Goal: Information Seeking & Learning: Learn about a topic

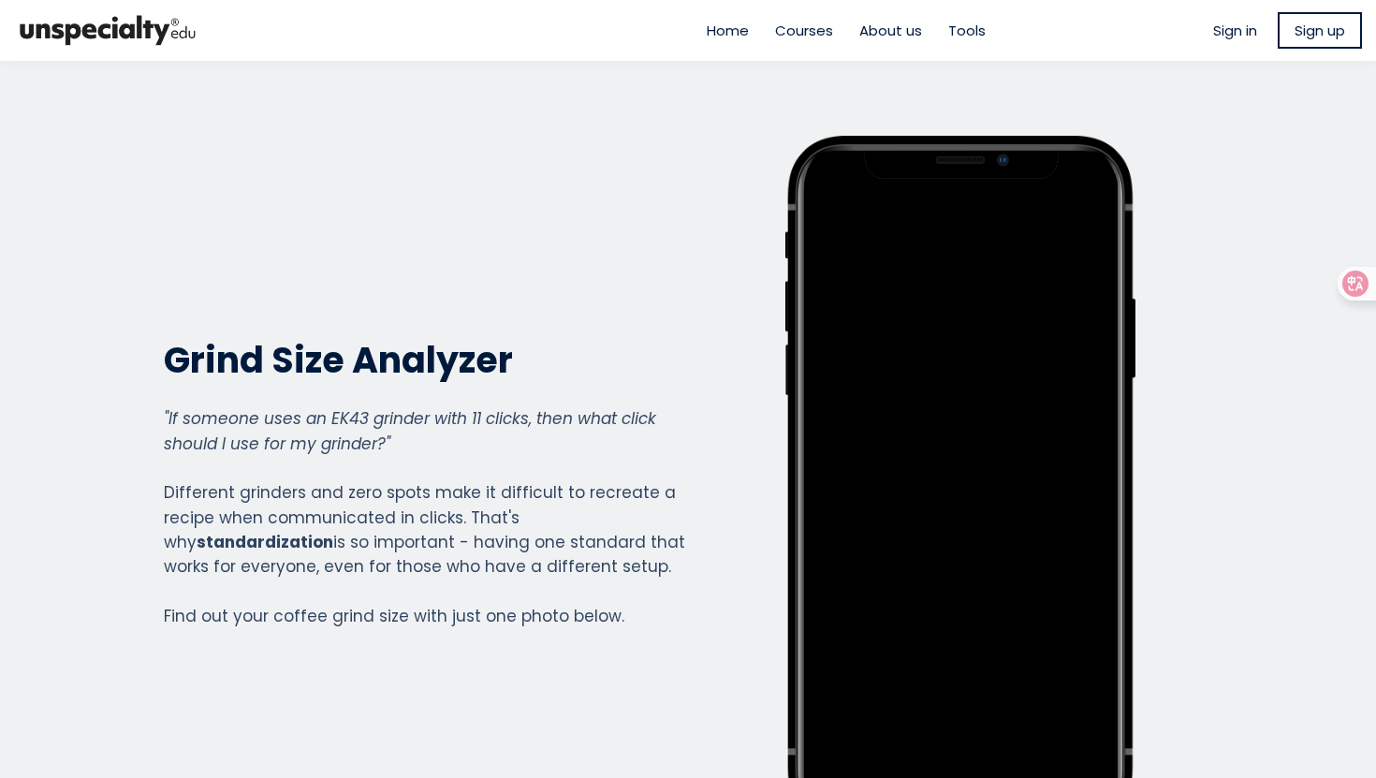
scroll to position [1353, 749]
click at [1219, 31] on span "Sign in" at bounding box center [1235, 31] width 44 height 22
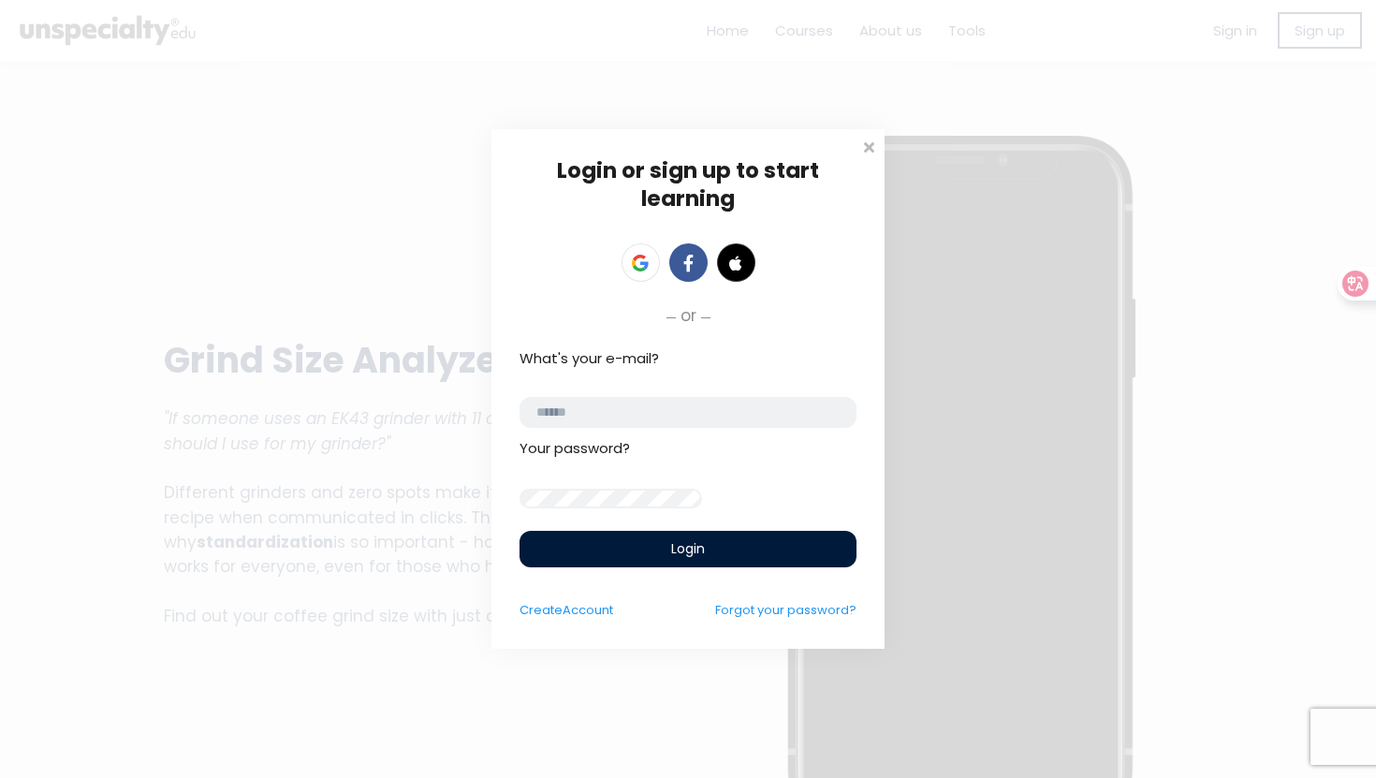
click at [669, 408] on input "email" at bounding box center [687, 412] width 337 height 31
click at [640, 243] on link at bounding box center [640, 262] width 38 height 38
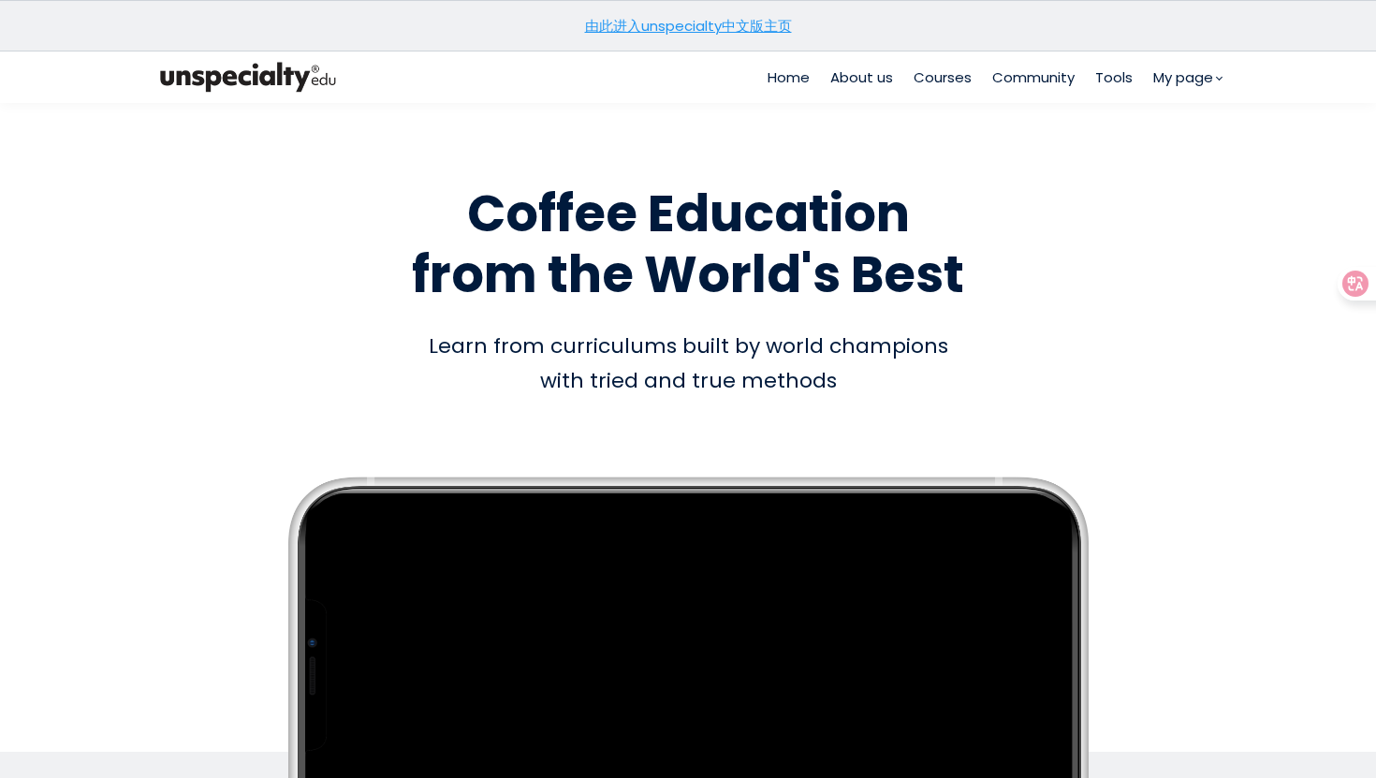
click at [949, 80] on span "Courses" at bounding box center [942, 77] width 58 height 22
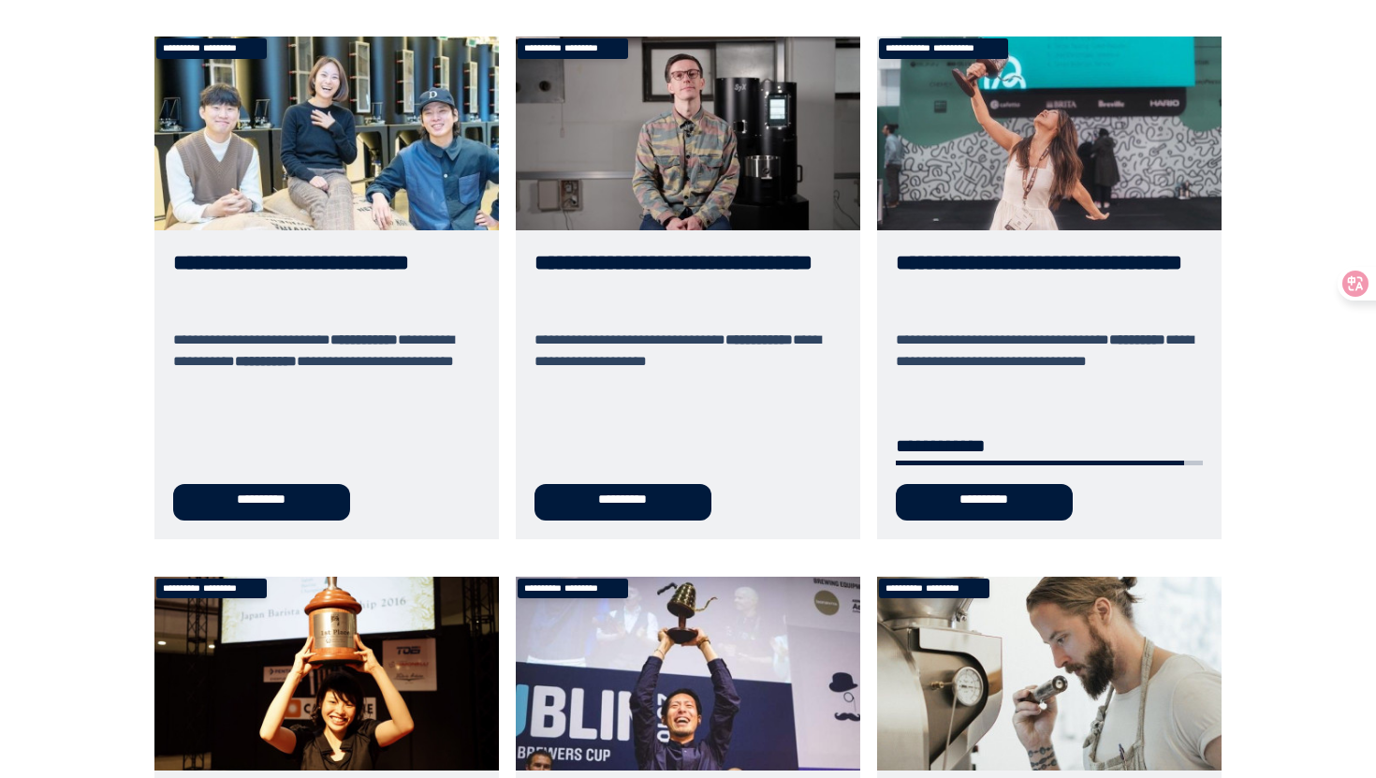
scroll to position [194, 0]
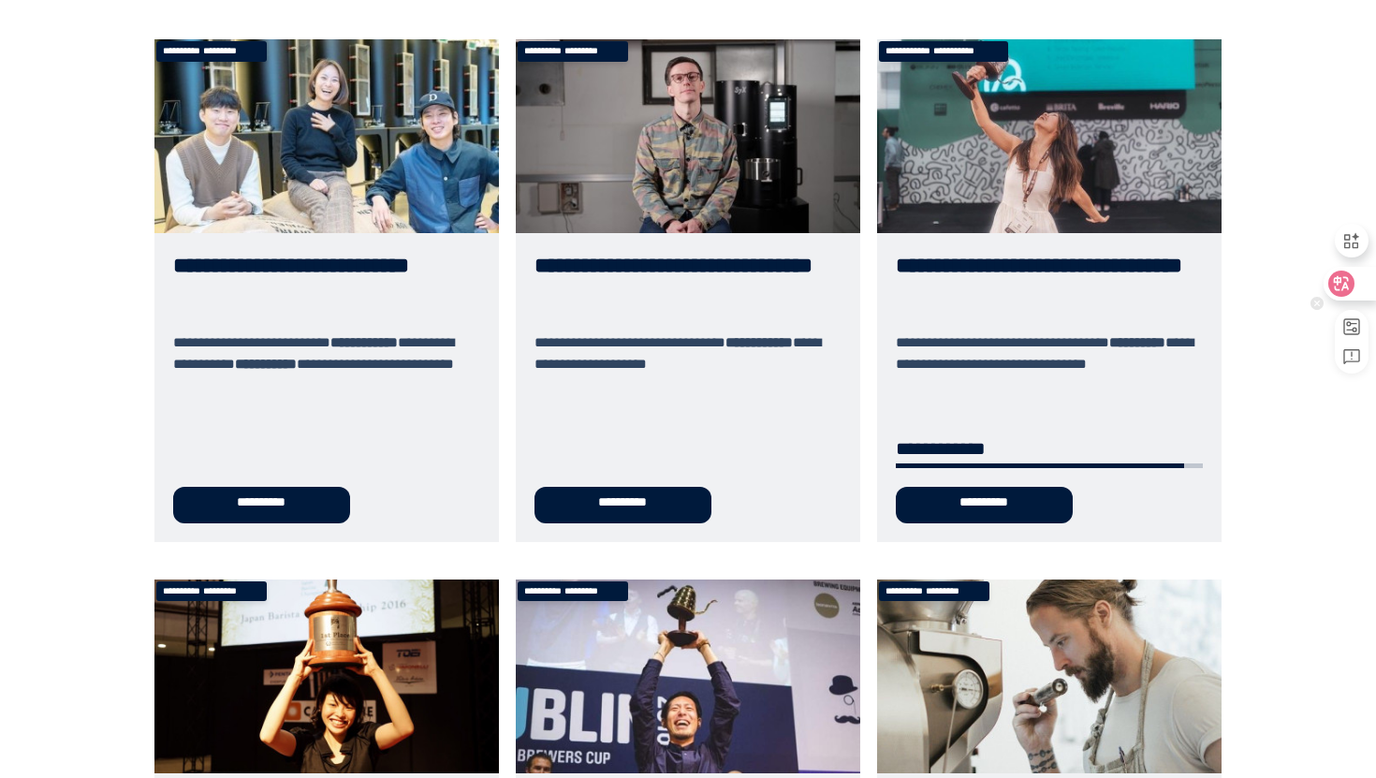
click at [1357, 280] on div at bounding box center [1348, 284] width 51 height 34
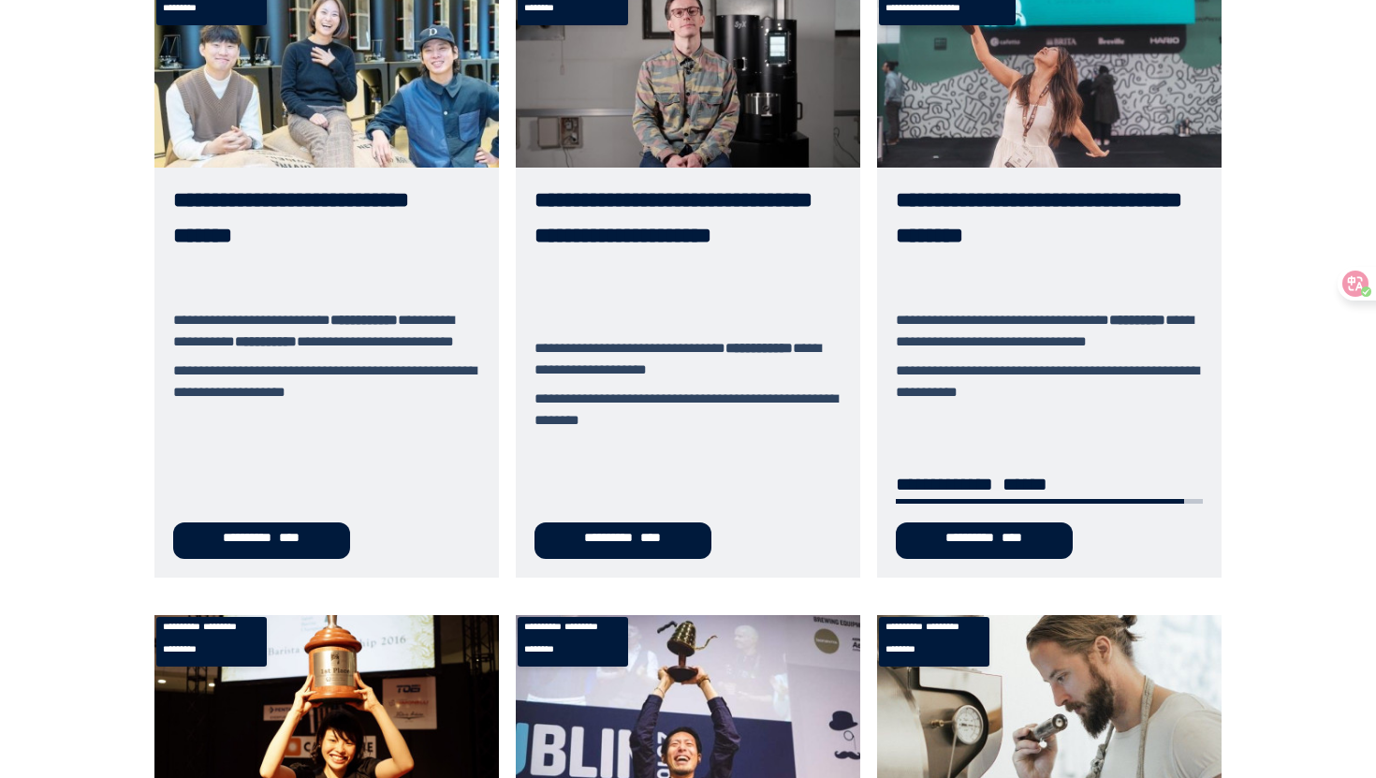
scroll to position [81, 0]
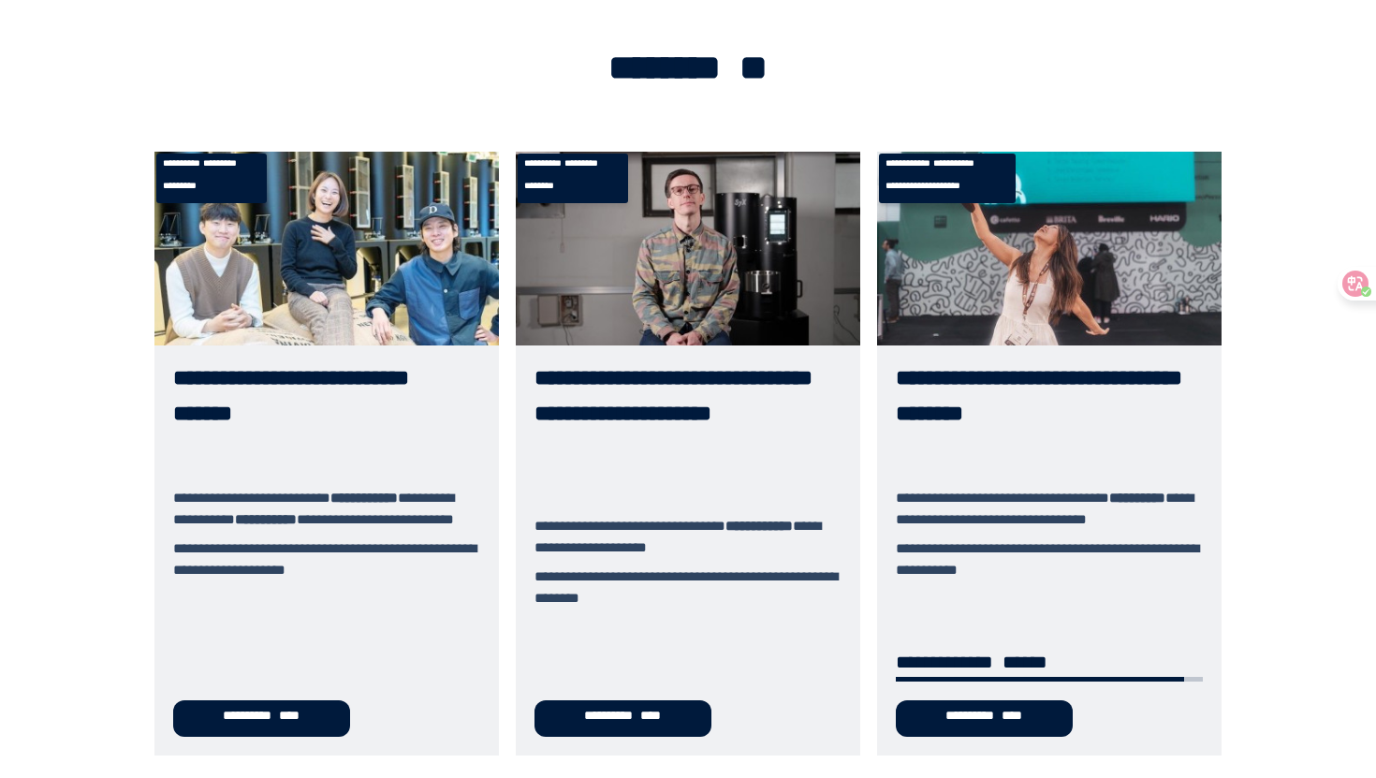
click at [230, 393] on link "**********" at bounding box center [326, 454] width 344 height 604
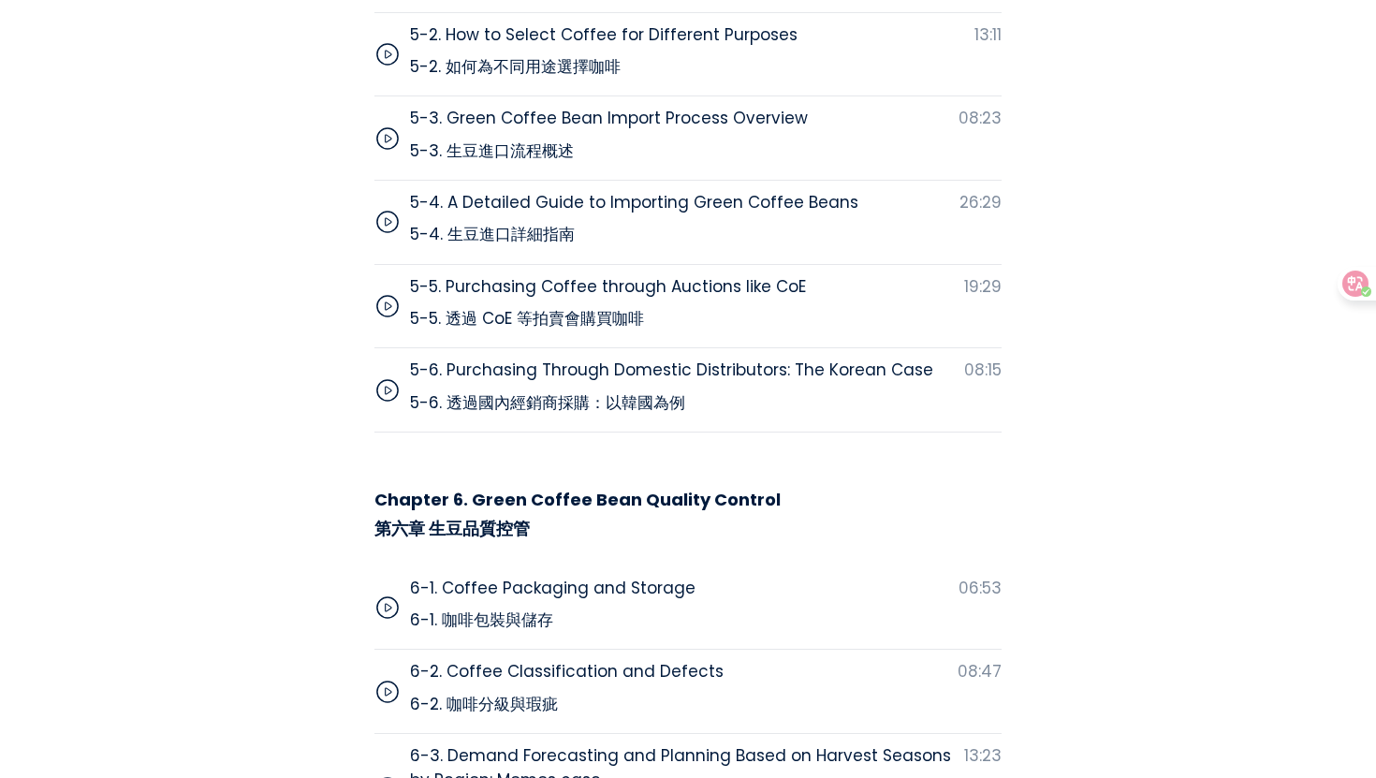
scroll to position [10126, 0]
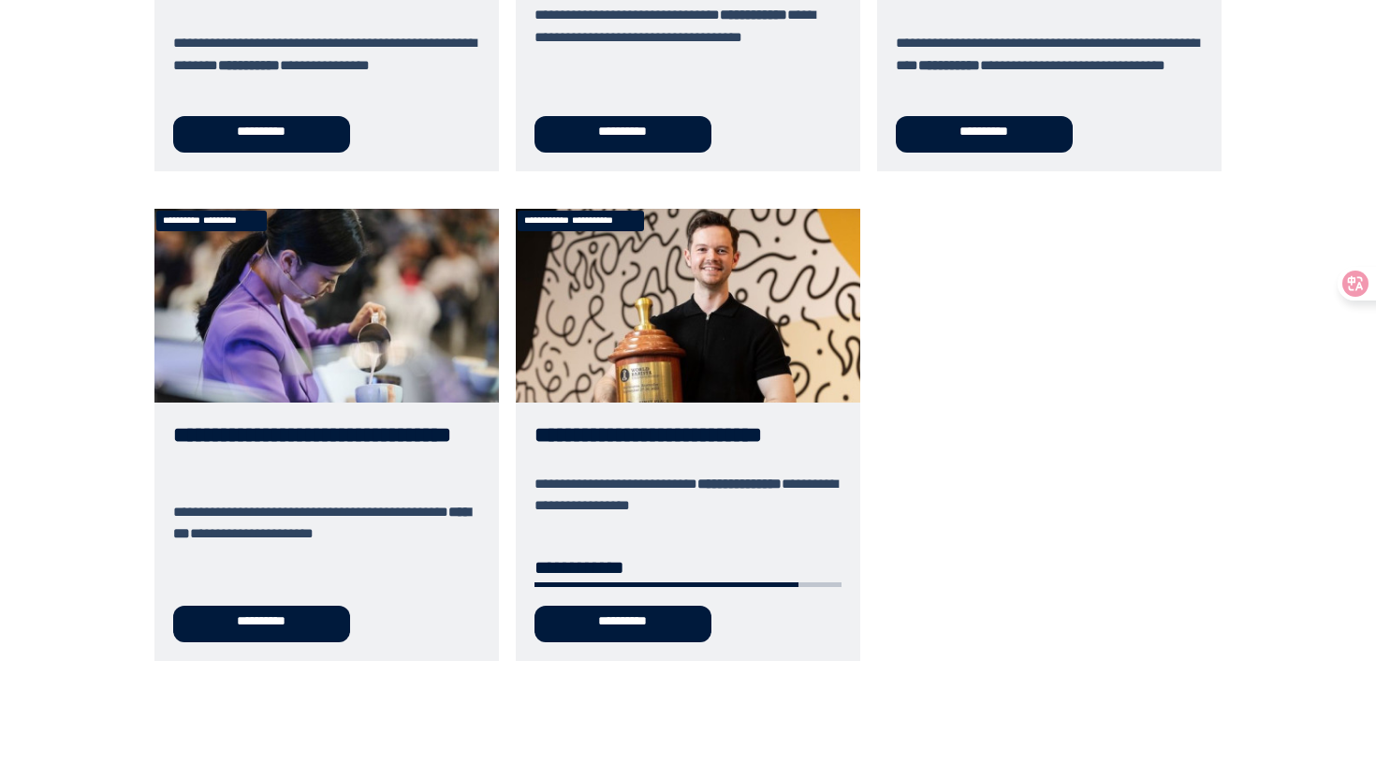
scroll to position [1089, 0]
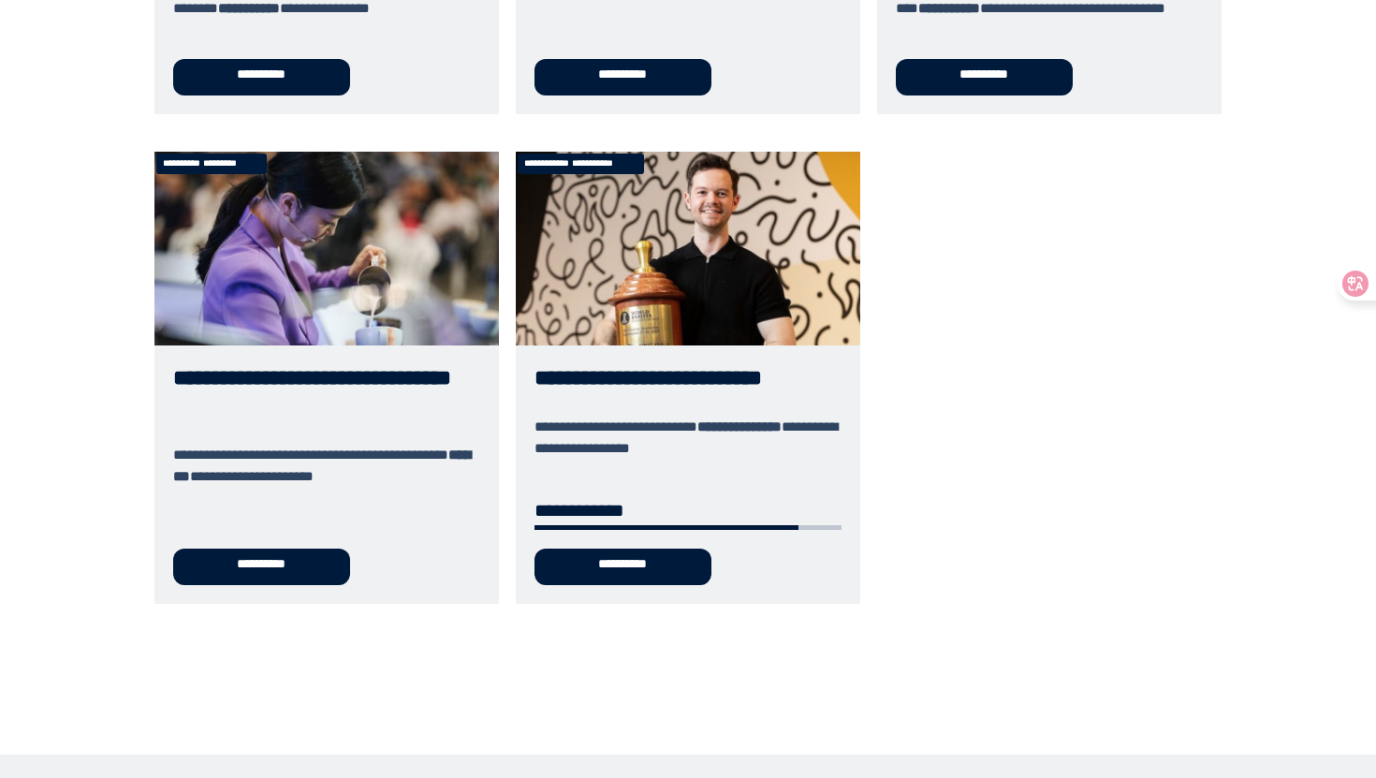
click at [212, 372] on link "**********" at bounding box center [326, 378] width 344 height 452
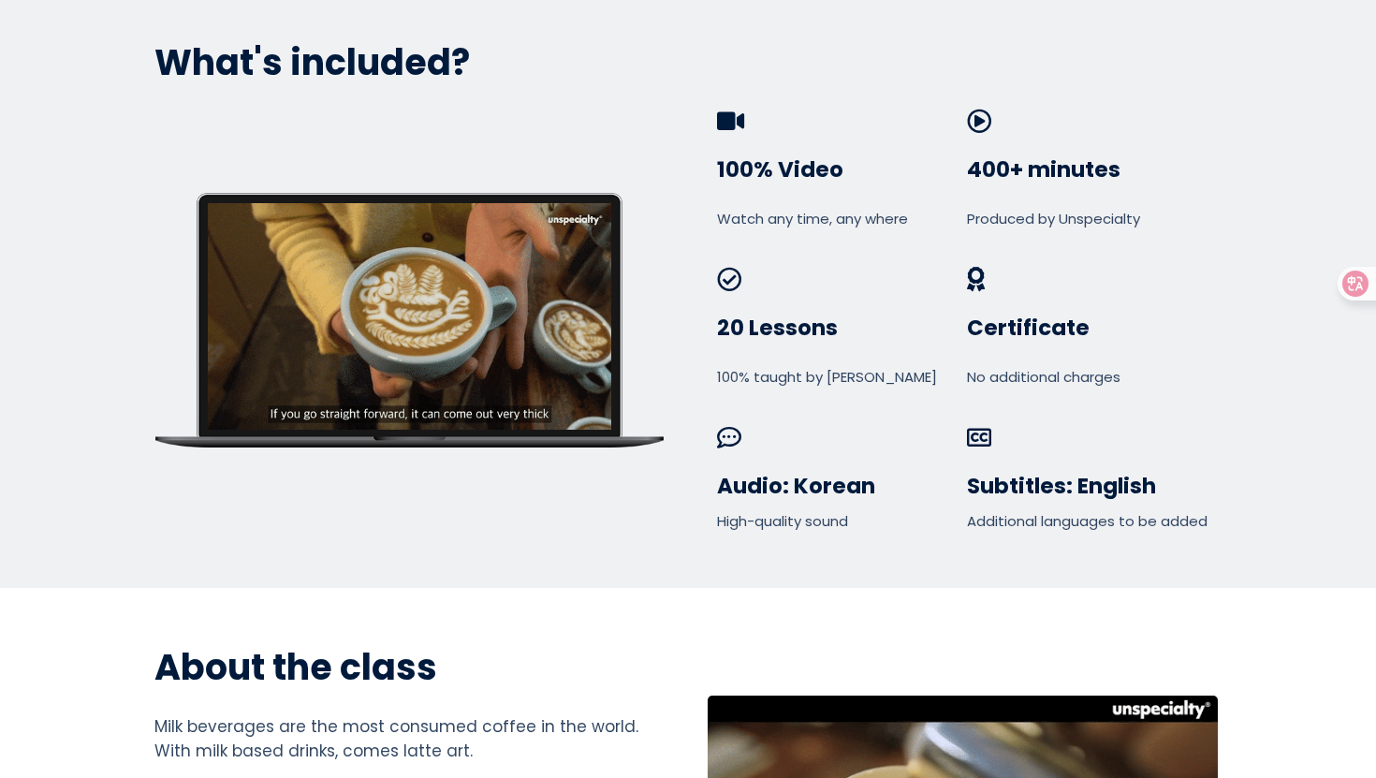
scroll to position [1292, 0]
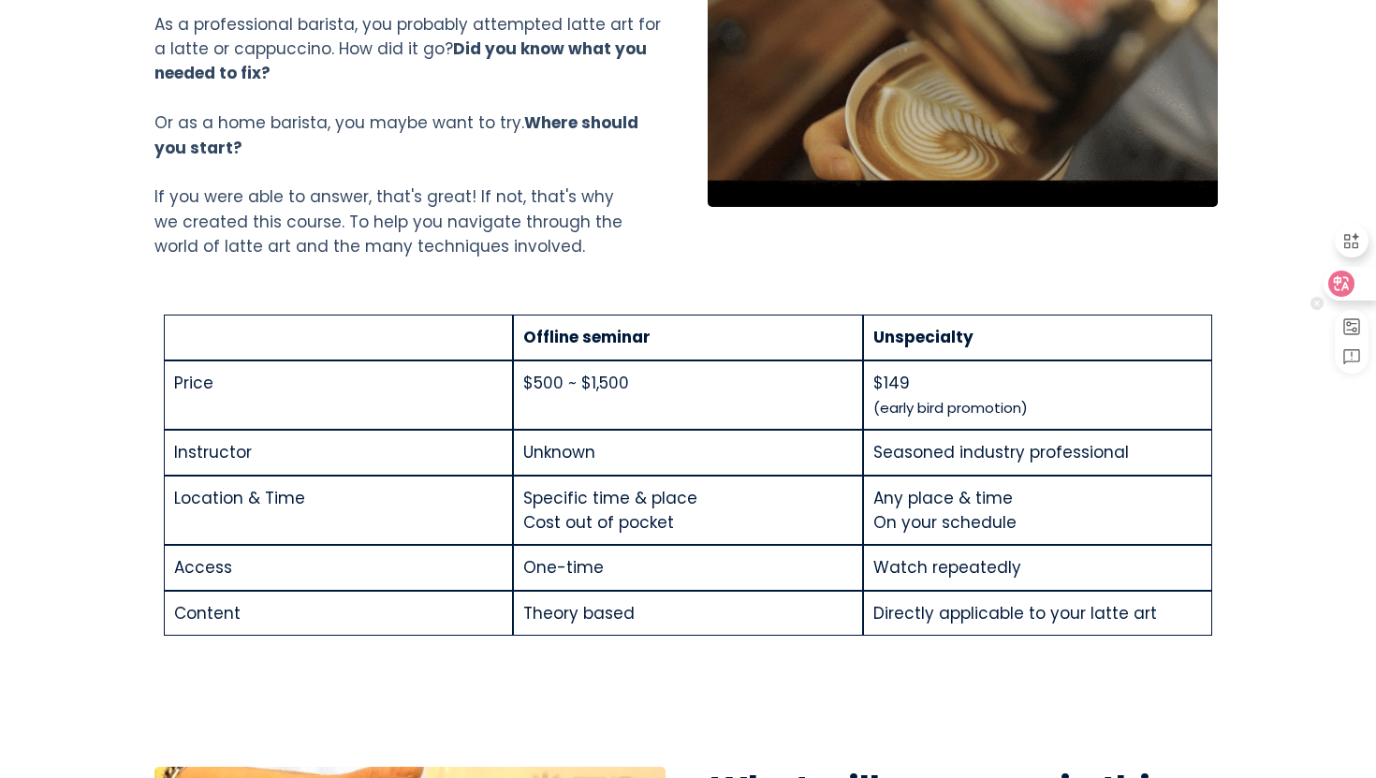
click at [1355, 296] on div at bounding box center [1348, 284] width 51 height 34
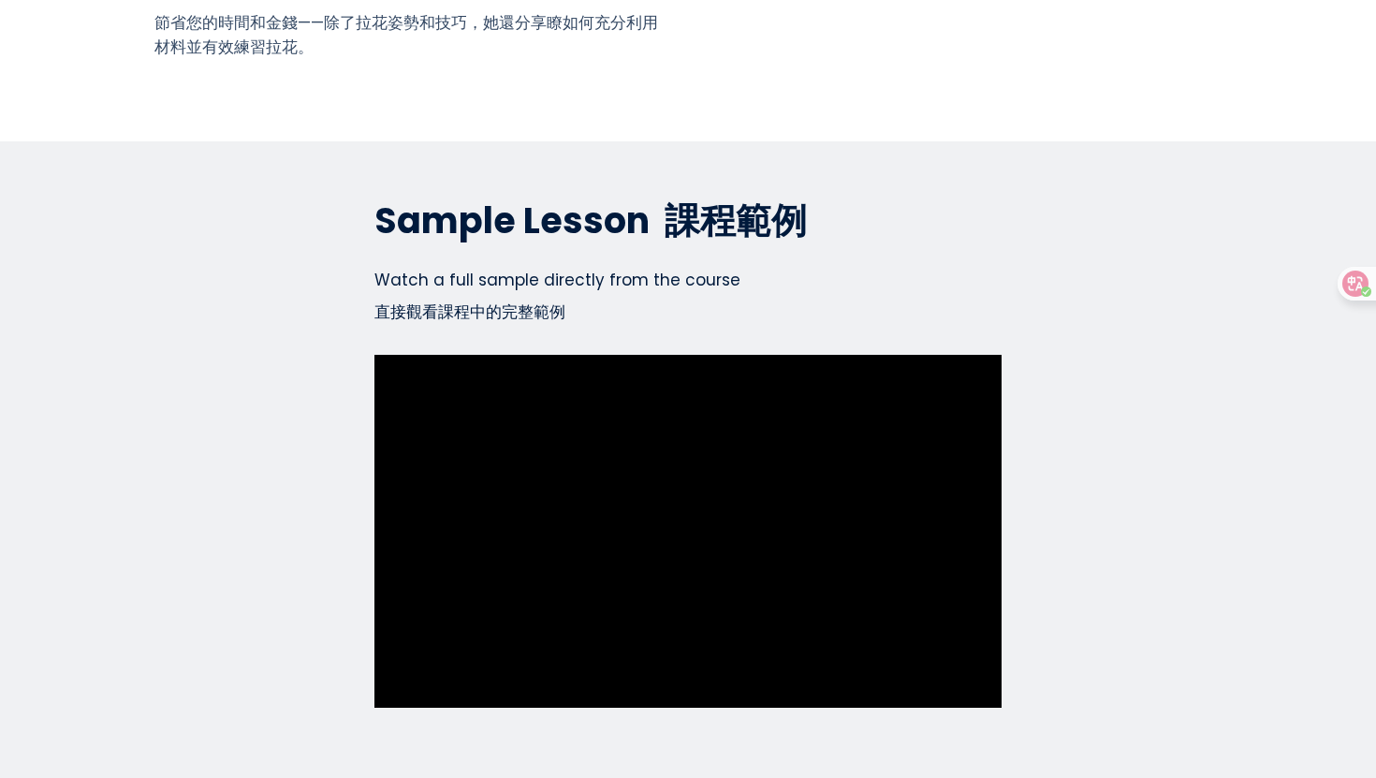
scroll to position [6269, 0]
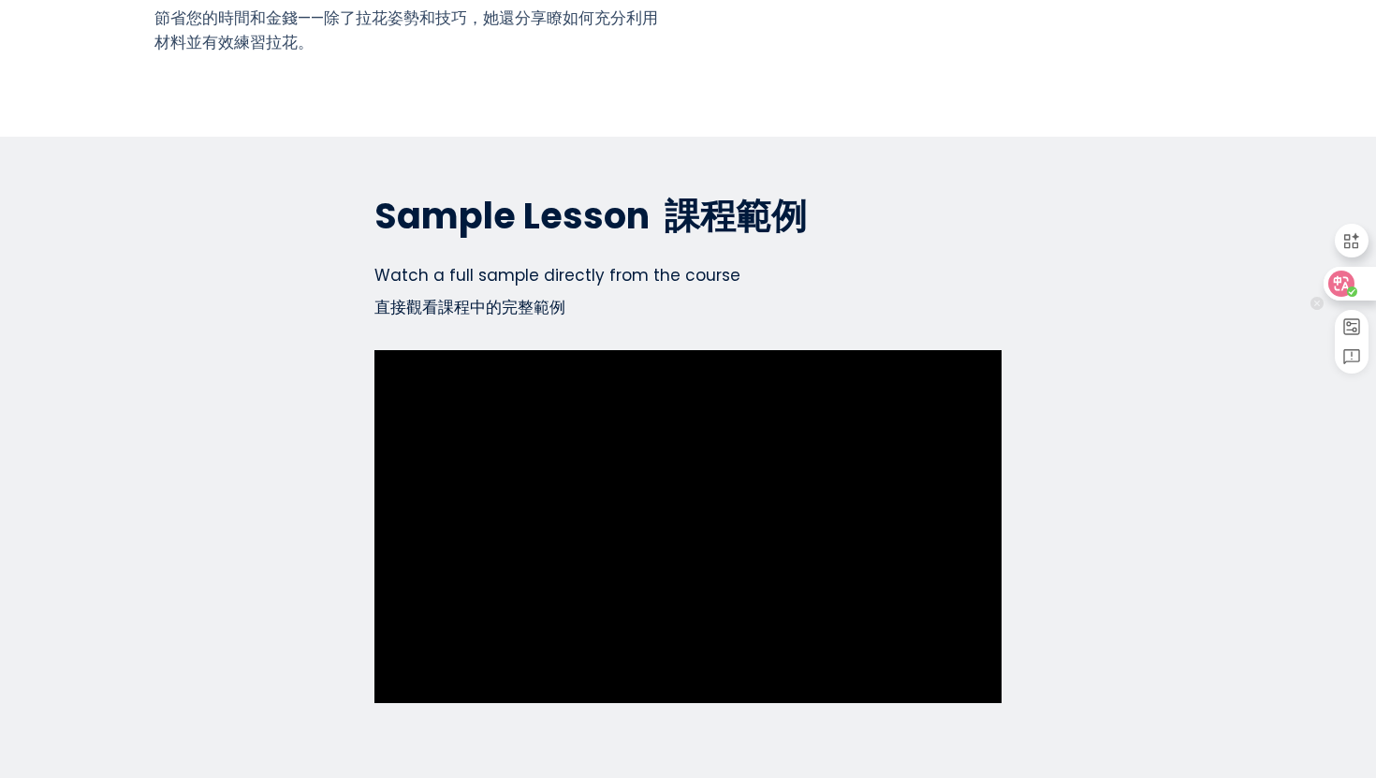
click at [1346, 292] on icon at bounding box center [1341, 283] width 19 height 19
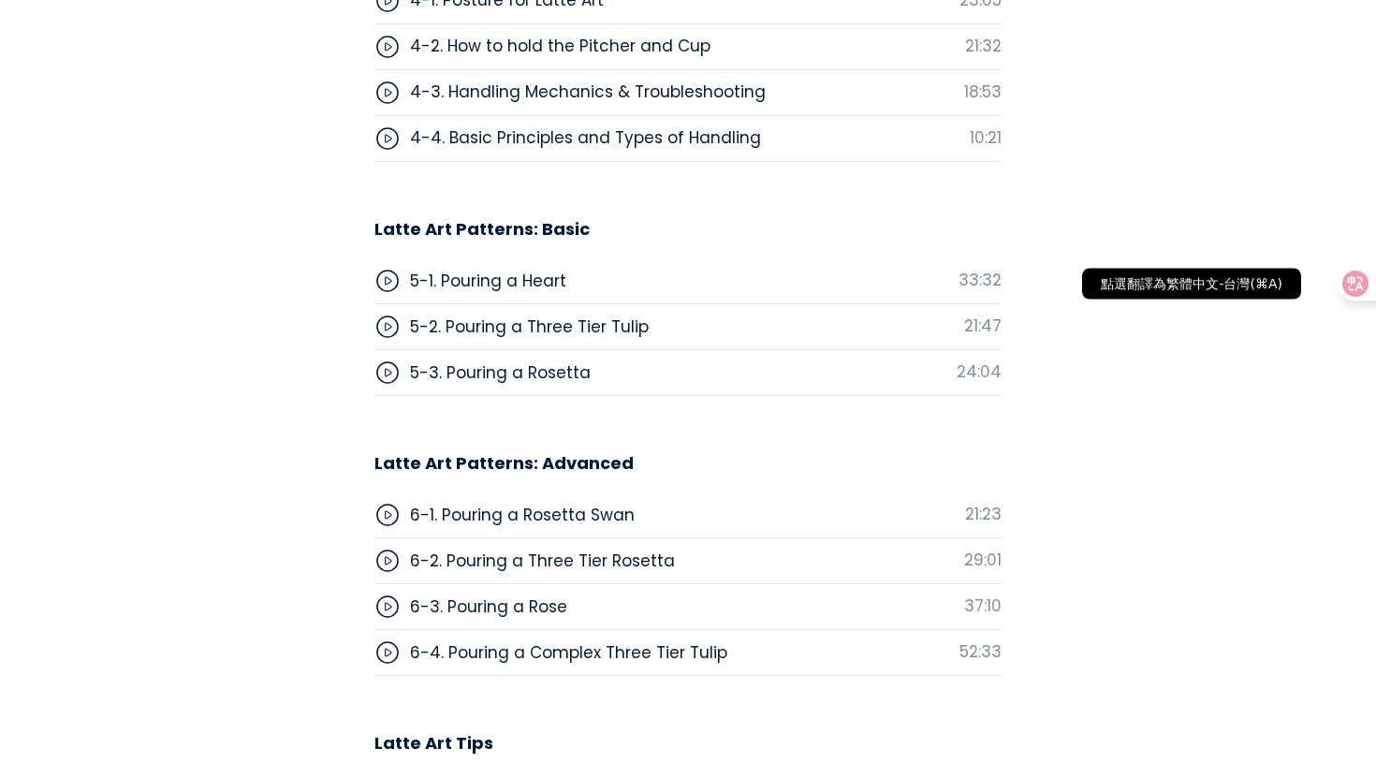
scroll to position [4991, 0]
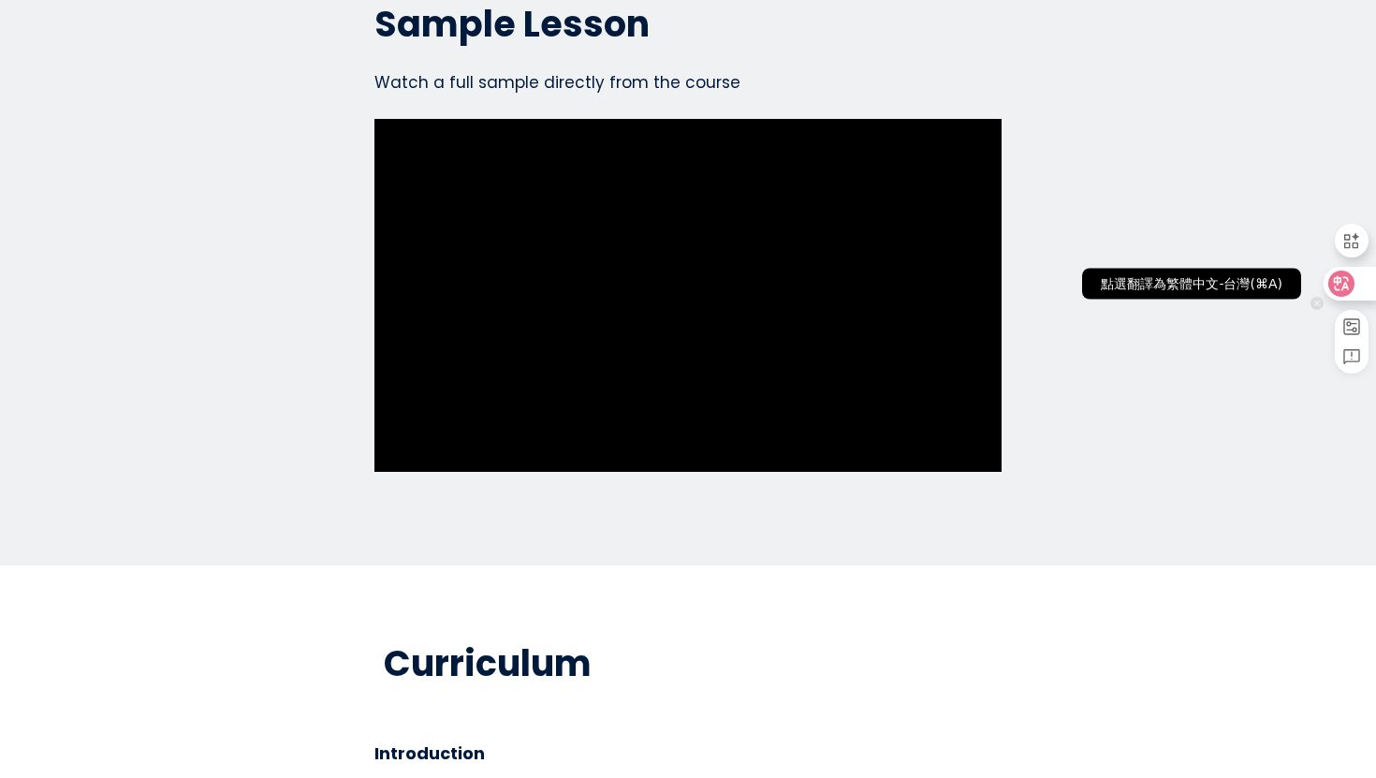
click at [1355, 287] on div at bounding box center [1348, 284] width 51 height 34
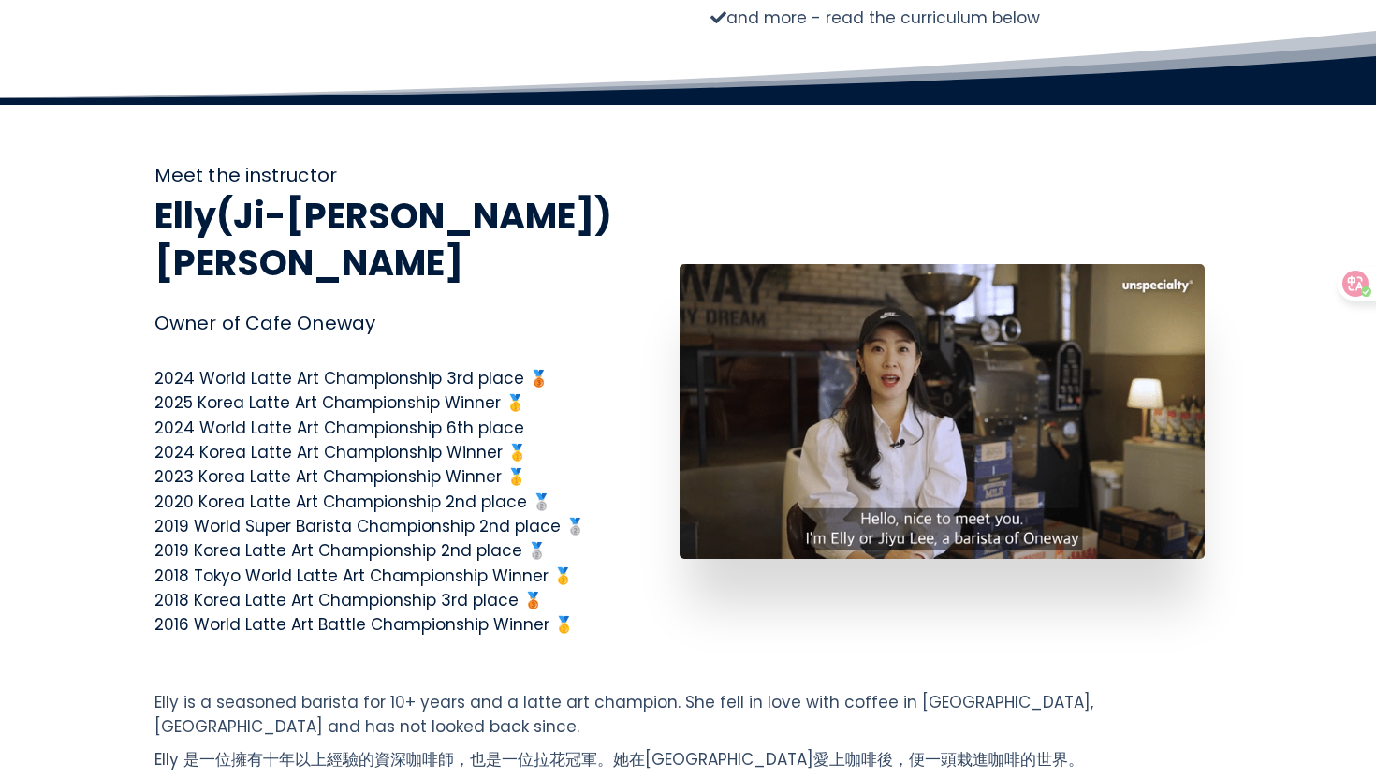
scroll to position [2365, 0]
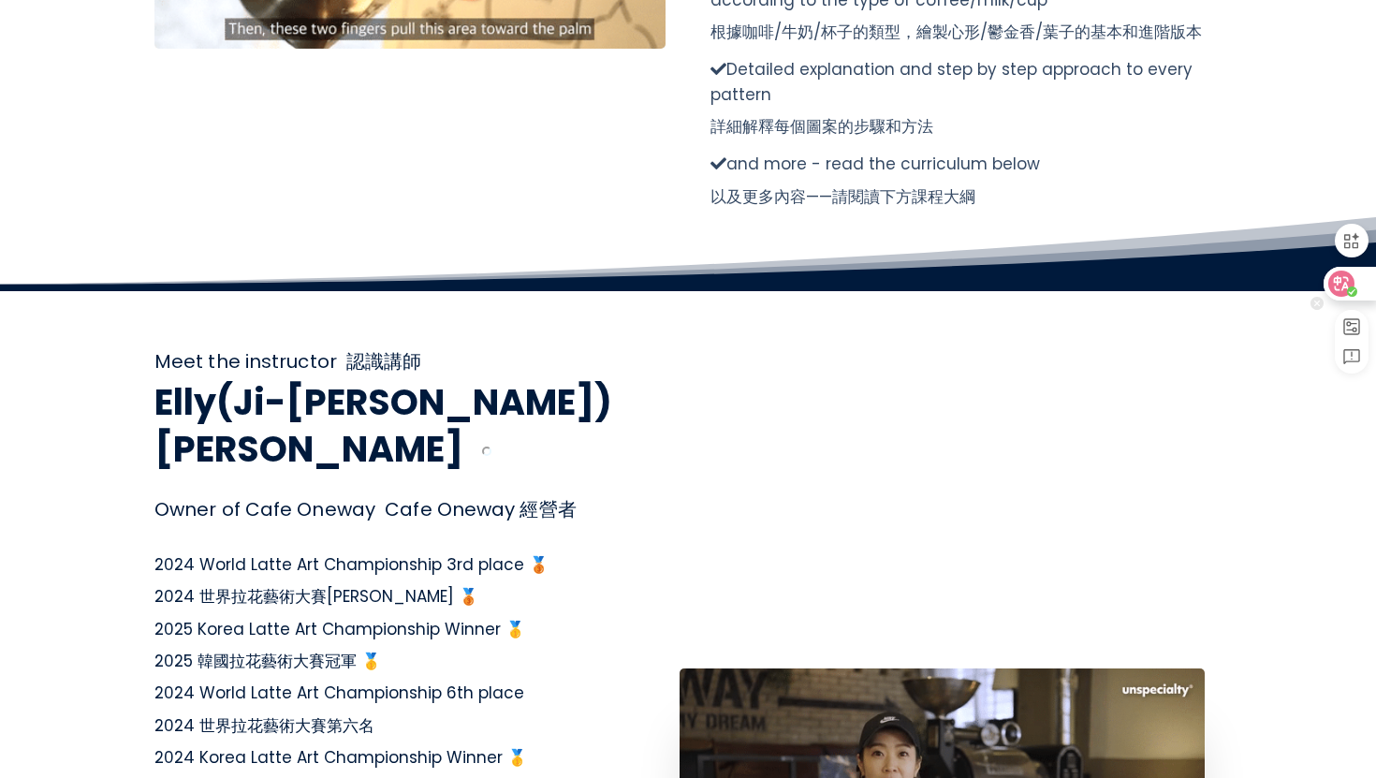
click at [1350, 287] on circle at bounding box center [1352, 291] width 10 height 10
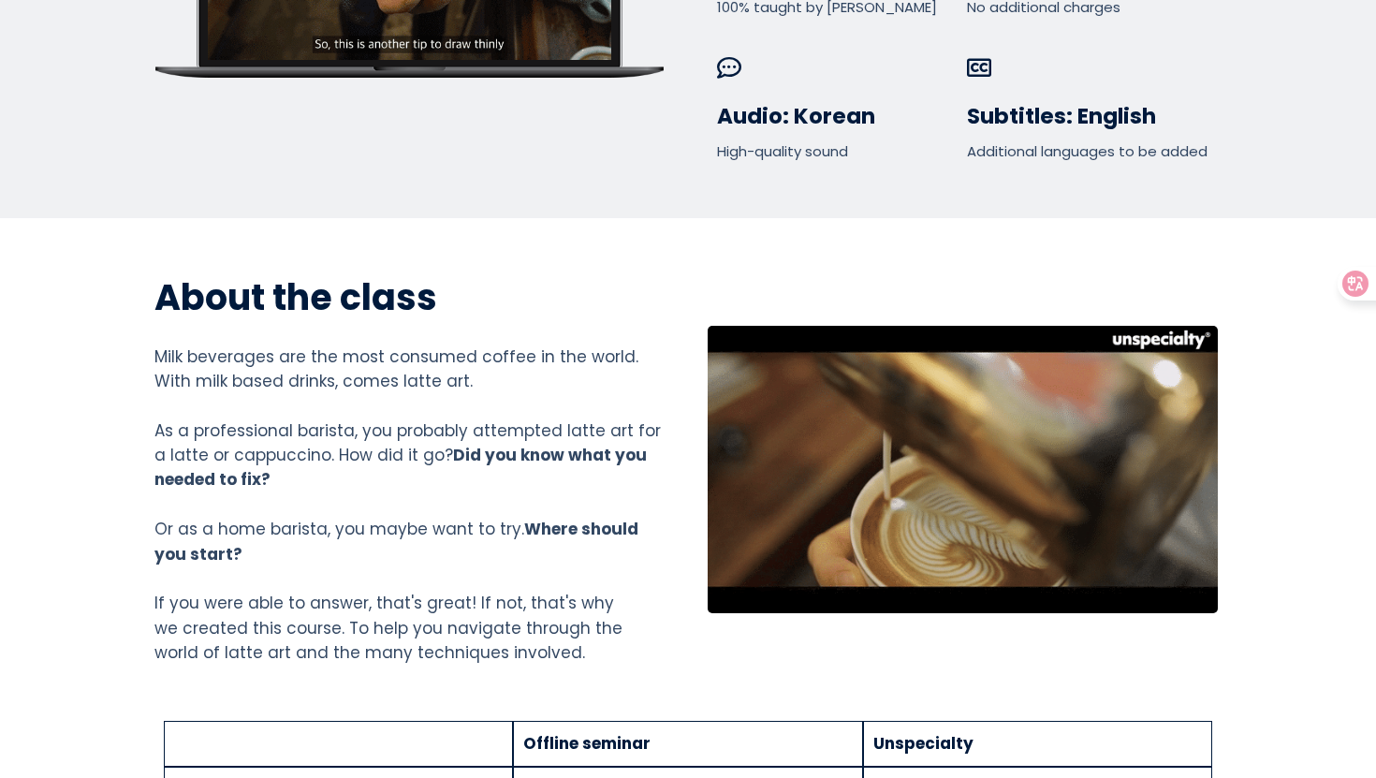
scroll to position [825, 0]
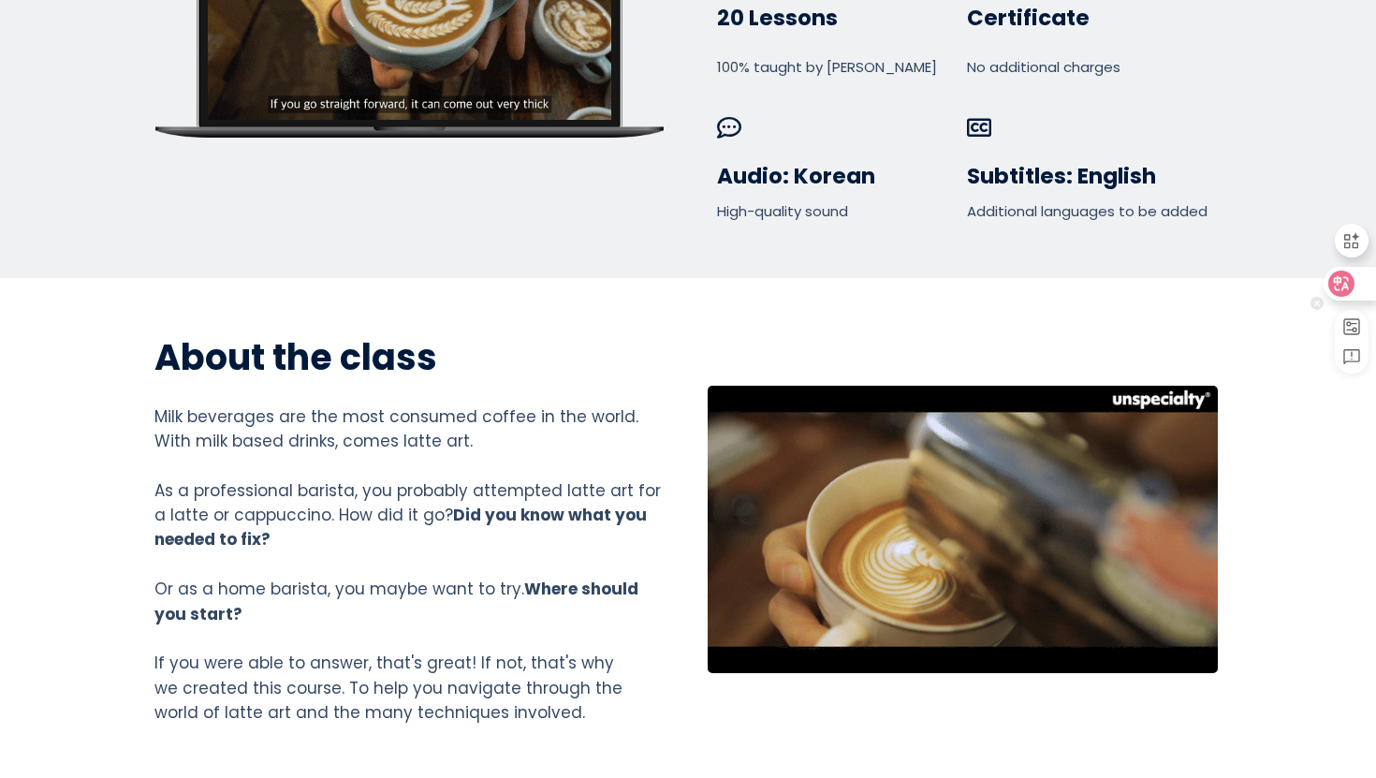
click at [1342, 288] on icon at bounding box center [1342, 283] width 16 height 15
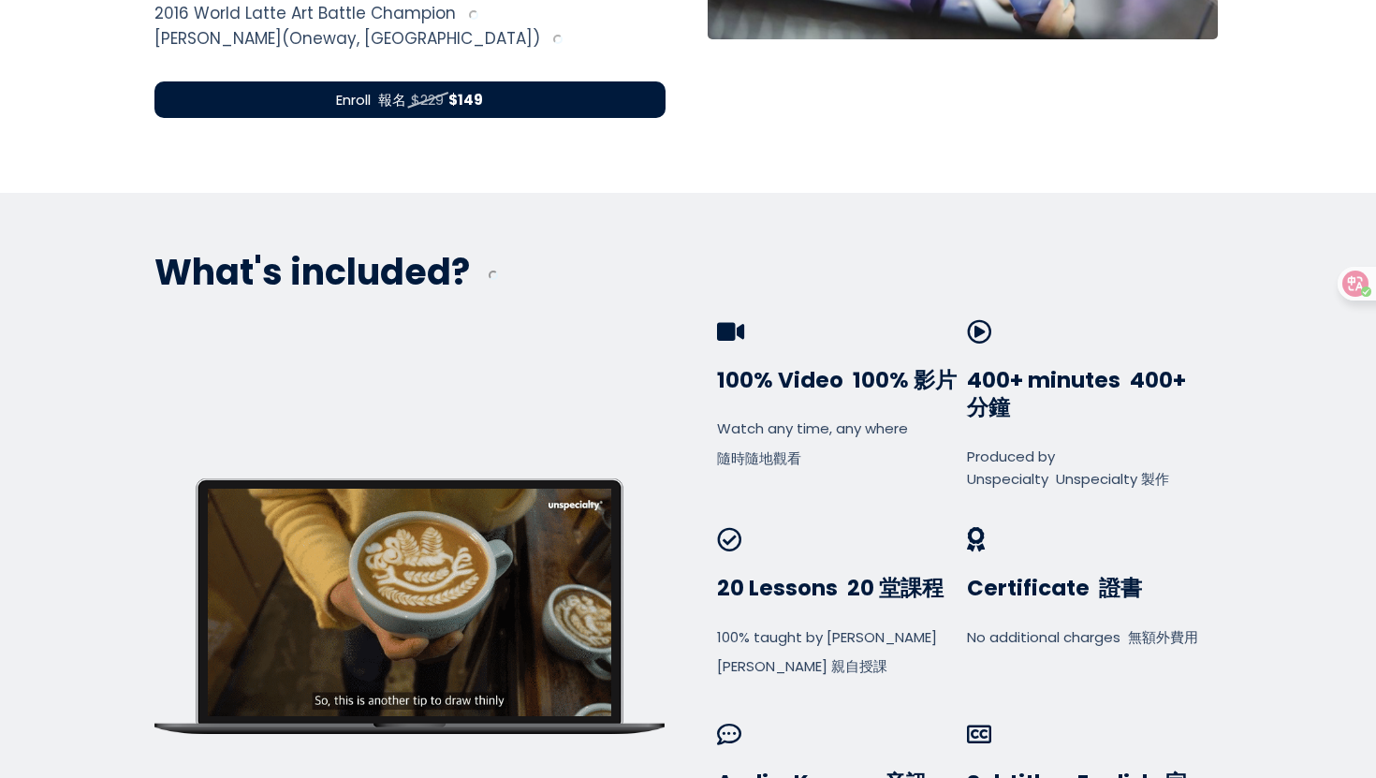
scroll to position [0, 0]
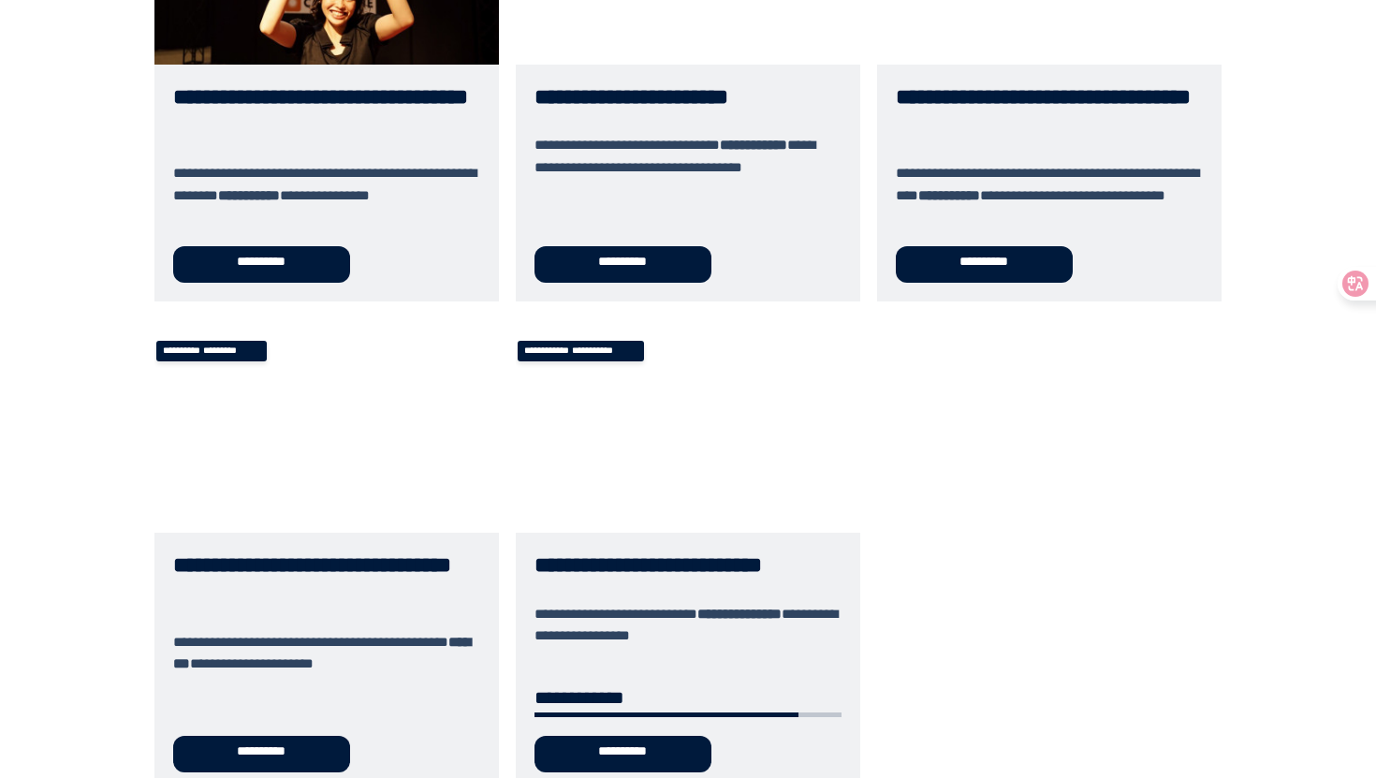
scroll to position [1023, 0]
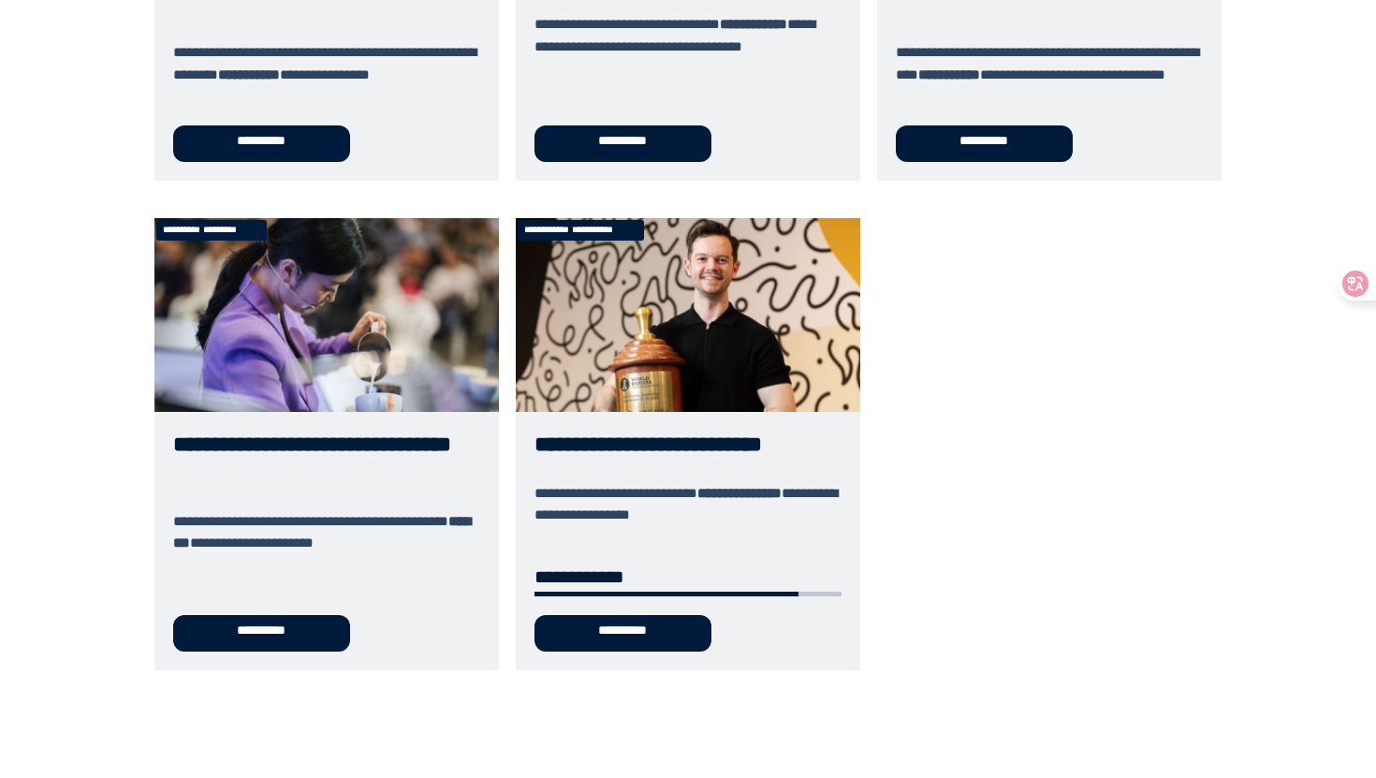
click at [257, 630] on link "**********" at bounding box center [326, 444] width 344 height 452
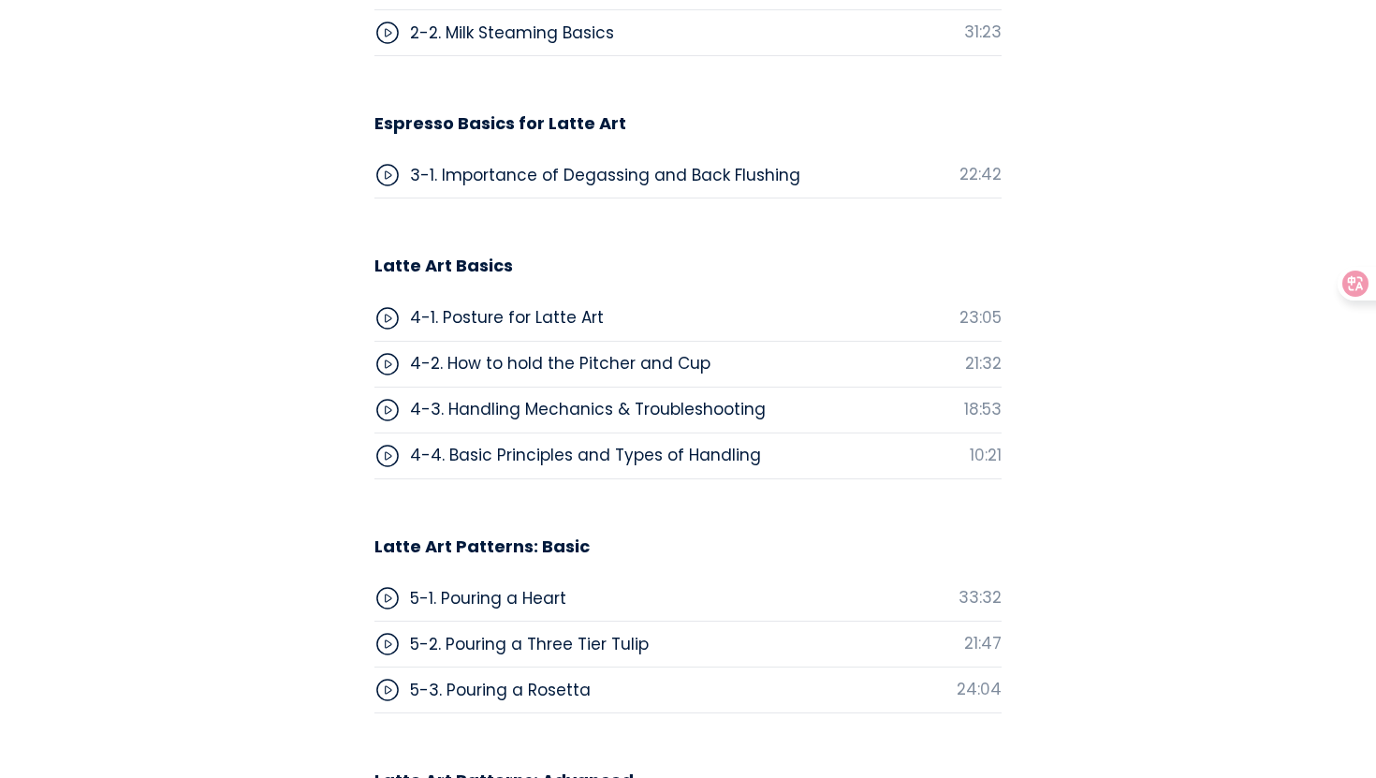
scroll to position [6544, 0]
